Goal: Transaction & Acquisition: Purchase product/service

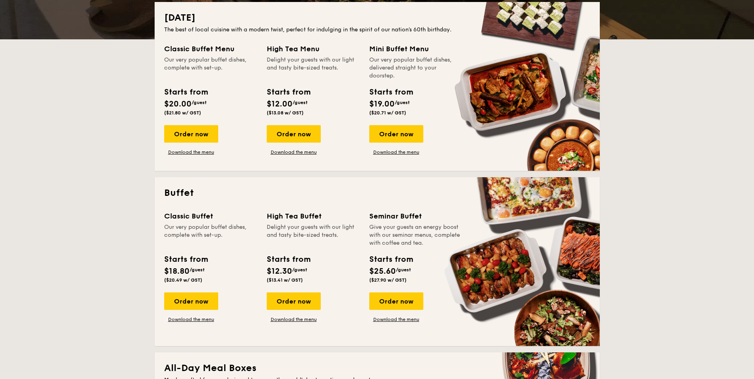
scroll to position [119, 0]
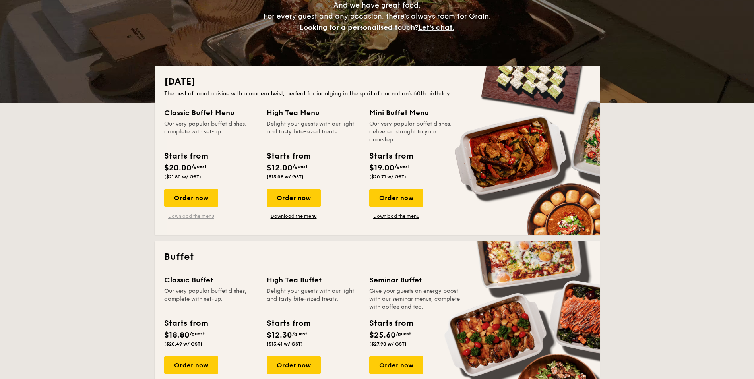
click at [197, 214] on link "Download the menu" at bounding box center [191, 216] width 54 height 6
click at [406, 201] on div "Order now" at bounding box center [396, 197] width 54 height 17
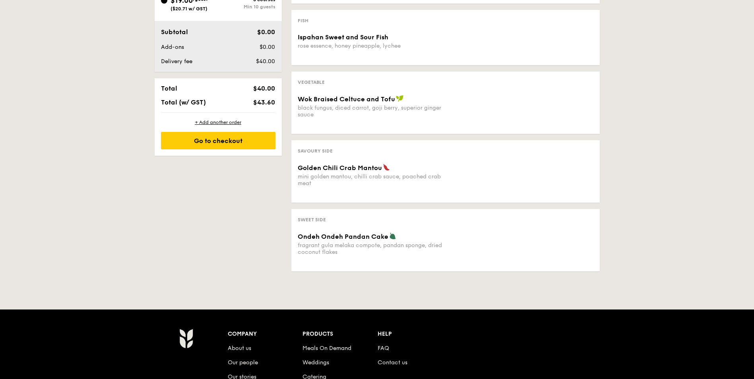
scroll to position [437, 0]
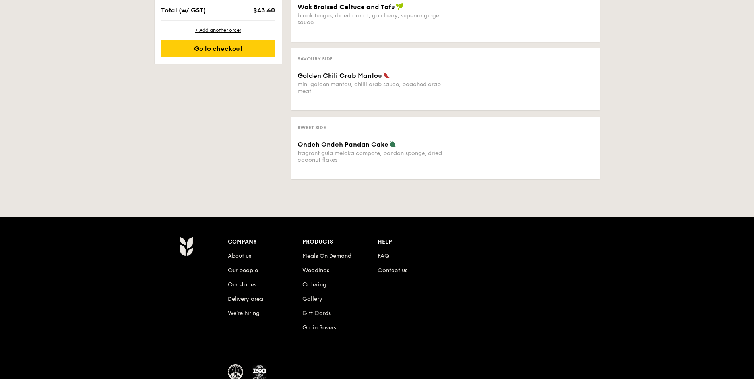
scroll to position [119, 0]
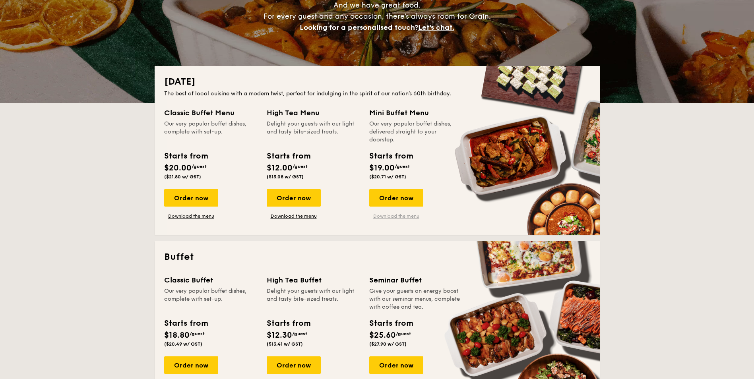
click at [390, 216] on link "Download the menu" at bounding box center [396, 216] width 54 height 6
